Goal: Navigation & Orientation: Find specific page/section

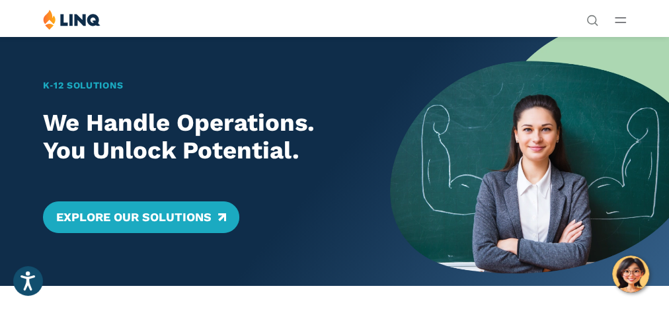
click at [615, 22] on line "Open Main Menu" at bounding box center [620, 22] width 10 height 0
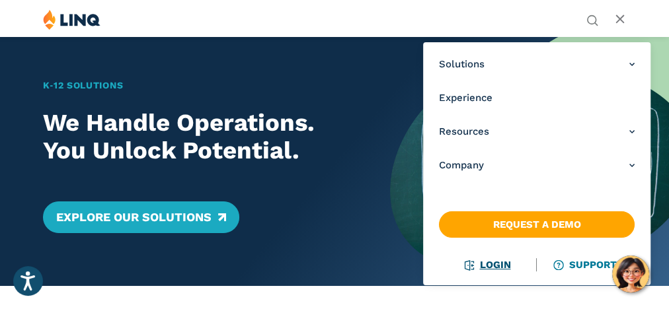
click at [489, 269] on link "Login" at bounding box center [488, 265] width 46 height 12
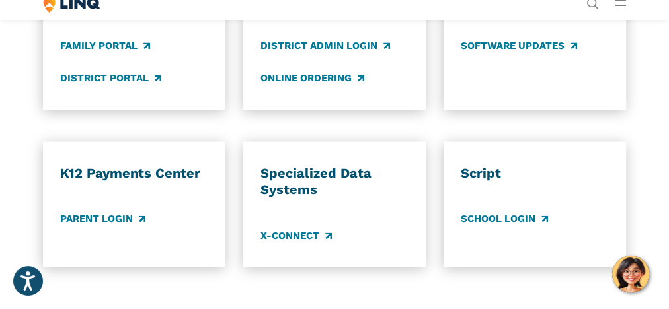
scroll to position [901, 0]
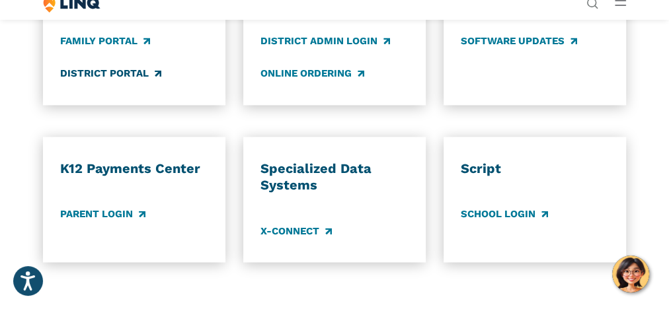
click at [106, 81] on link "District Portal" at bounding box center [110, 74] width 100 height 15
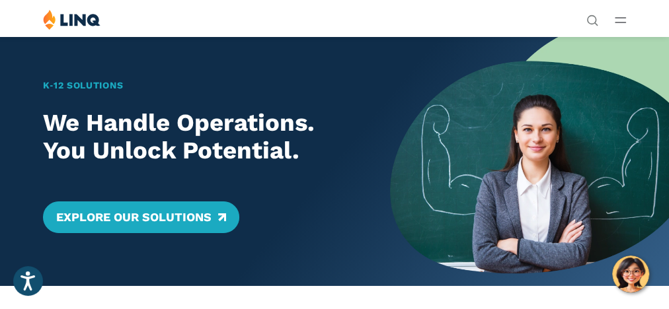
click at [612, 17] on div "Solutions Nutrition Overview NEW School Nutrition Suite School Nutrition State …" at bounding box center [334, 21] width 669 height 25
click at [616, 21] on icon "Open Main Menu" at bounding box center [620, 20] width 11 height 6
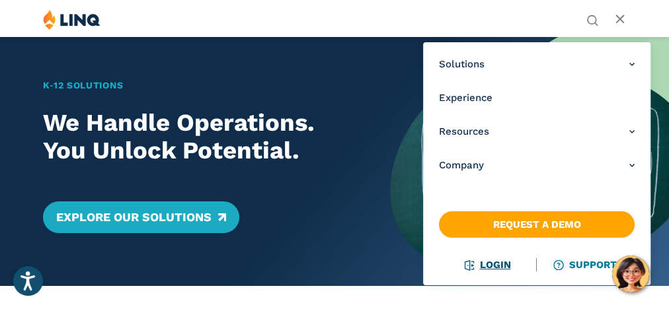
click at [487, 267] on link "Login" at bounding box center [488, 265] width 46 height 12
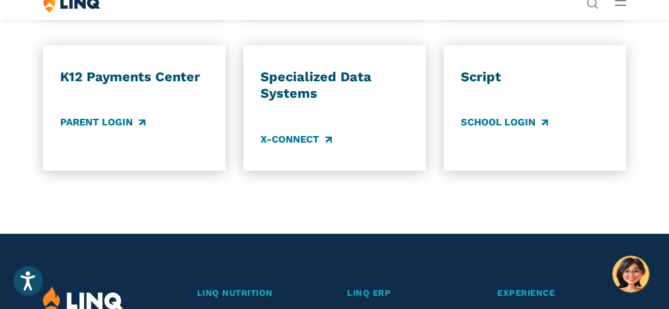
scroll to position [997, 0]
